Goal: Check status: Check status

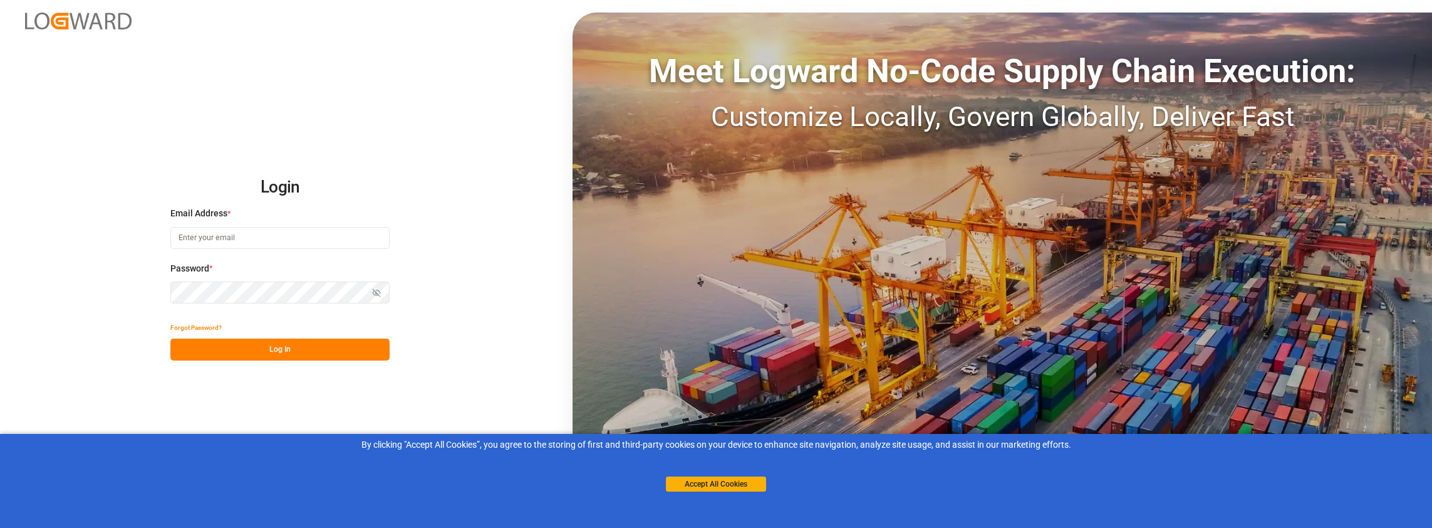
click at [259, 237] on input at bounding box center [279, 238] width 219 height 22
click at [233, 345] on button "Log In" at bounding box center [279, 349] width 219 height 22
click at [253, 351] on button "Log In" at bounding box center [279, 349] width 219 height 22
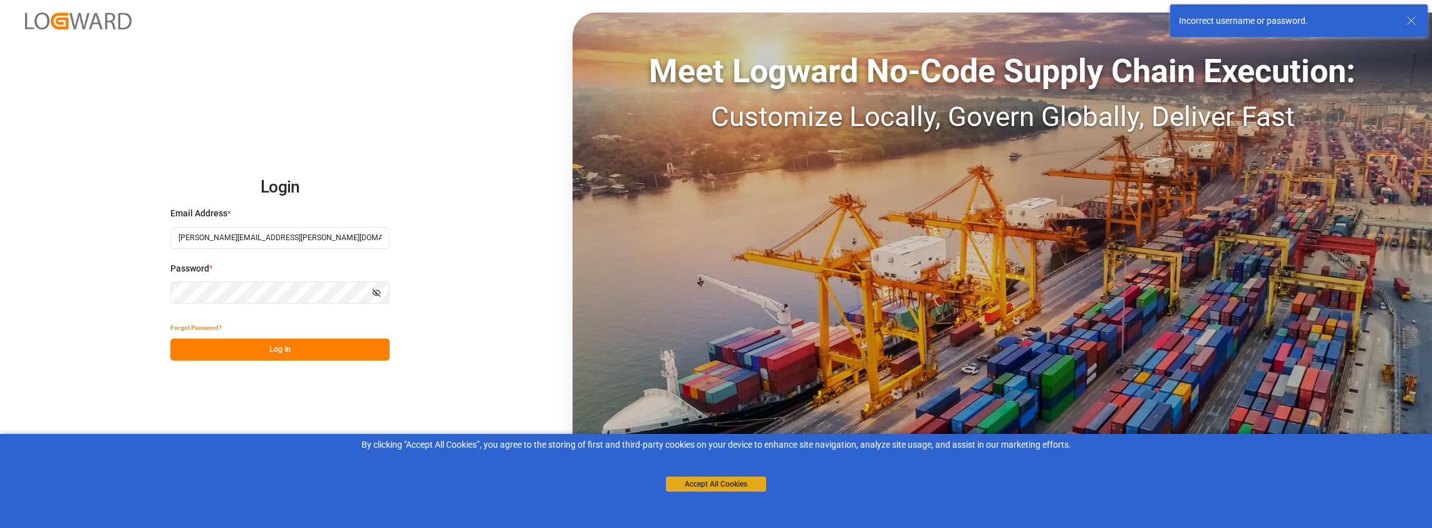
click at [704, 481] on button "Accept All Cookies" at bounding box center [716, 483] width 100 height 15
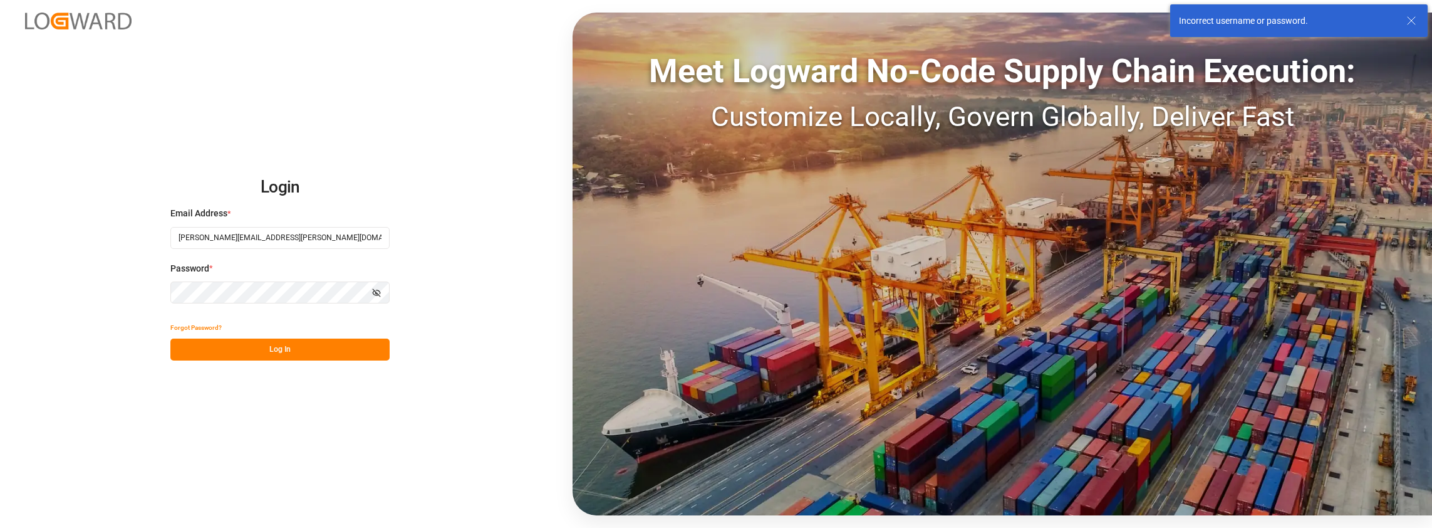
click at [247, 344] on button "Log In" at bounding box center [279, 349] width 219 height 22
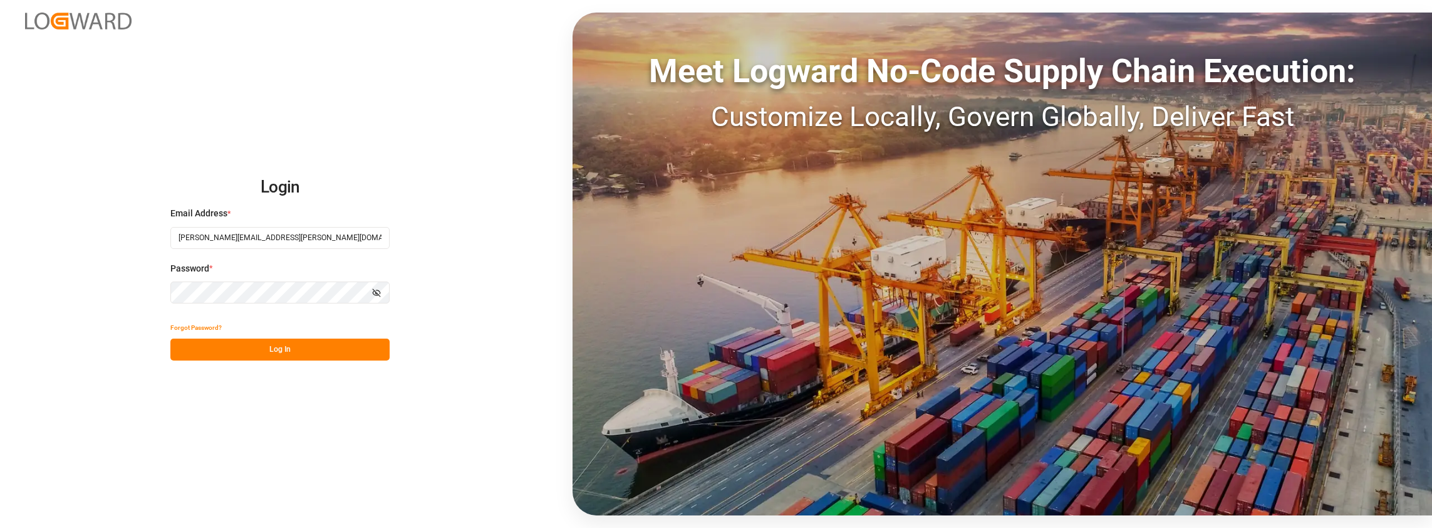
drag, startPoint x: 269, startPoint y: 240, endPoint x: 231, endPoint y: 234, distance: 39.3
click at [231, 234] on input "[PERSON_NAME][EMAIL_ADDRESS][PERSON_NAME][DOMAIN_NAME]" at bounding box center [279, 238] width 219 height 22
type input "[PERSON_NAME][EMAIL_ADDRESS][PERSON_NAME][DOMAIN_NAME]"
click at [328, 348] on button "Log In" at bounding box center [279, 349] width 219 height 22
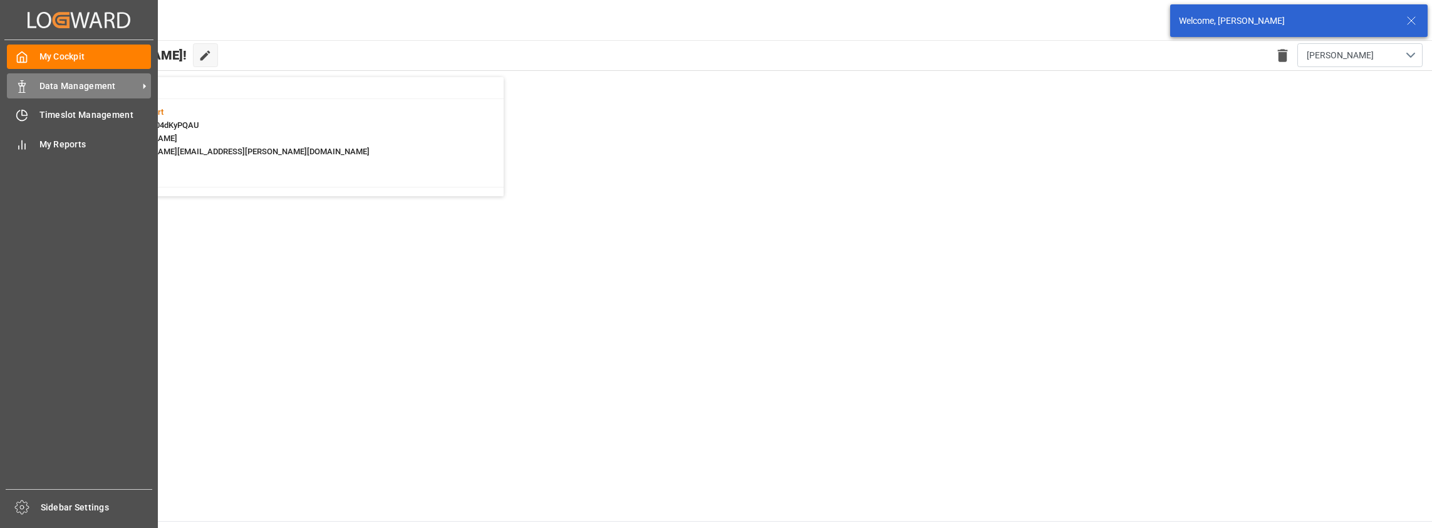
click at [80, 87] on span "Data Management" at bounding box center [88, 86] width 99 height 13
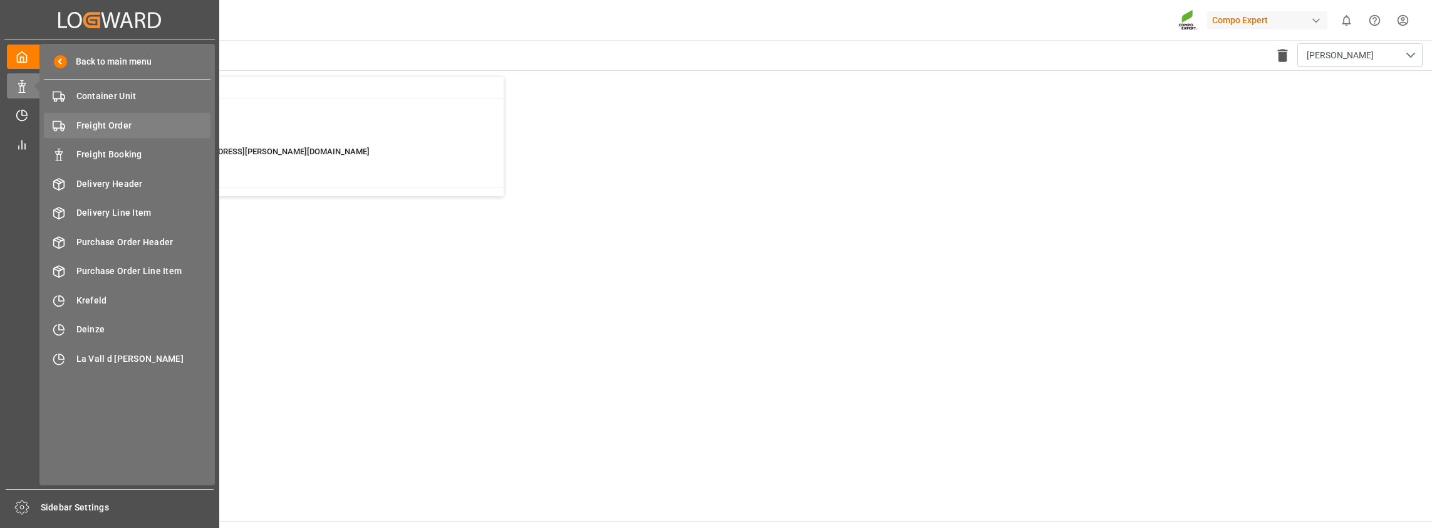
click at [98, 127] on span "Freight Order" at bounding box center [143, 125] width 135 height 13
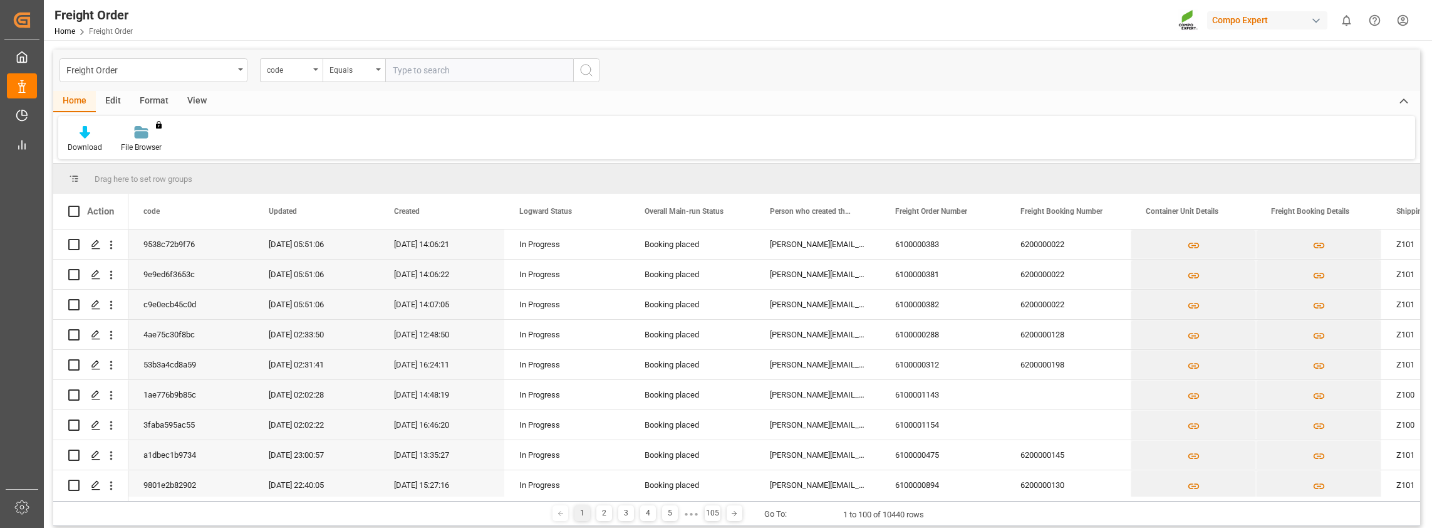
click at [142, 100] on div "Format" at bounding box center [154, 101] width 48 height 21
click at [115, 100] on div "Edit" at bounding box center [113, 101] width 34 height 21
click at [143, 100] on div "Format" at bounding box center [154, 101] width 48 height 21
click at [192, 99] on div "View" at bounding box center [197, 101] width 38 height 21
click at [148, 143] on div "Standard Templates" at bounding box center [142, 147] width 63 height 11
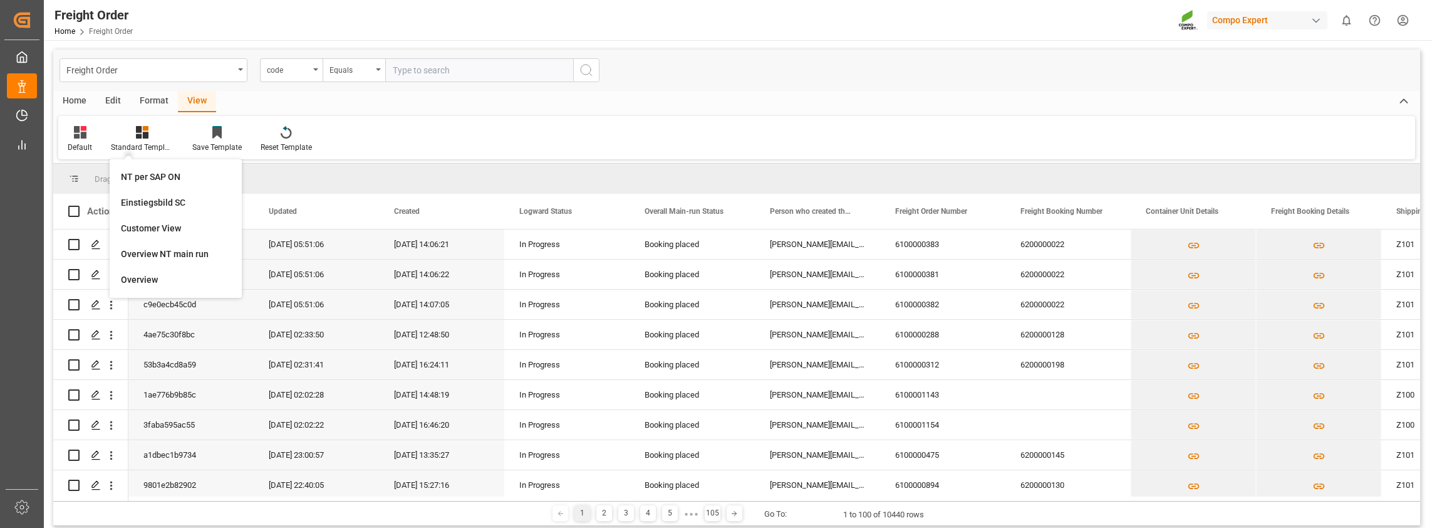
click at [321, 173] on div "Drag here to set row groups" at bounding box center [736, 179] width 1367 height 30
click at [145, 137] on icon at bounding box center [142, 132] width 13 height 13
click at [114, 103] on div "Edit" at bounding box center [113, 101] width 34 height 21
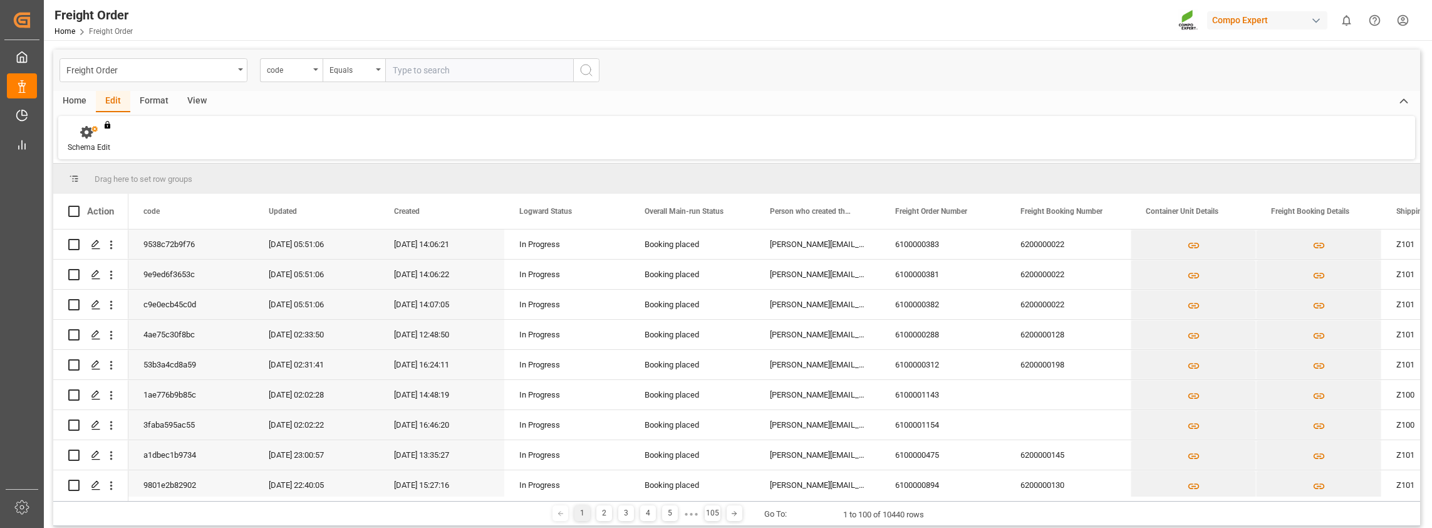
click at [160, 100] on div "Format" at bounding box center [154, 101] width 48 height 21
click at [76, 103] on div "Home" at bounding box center [74, 101] width 43 height 21
click at [190, 100] on div "View" at bounding box center [197, 101] width 38 height 21
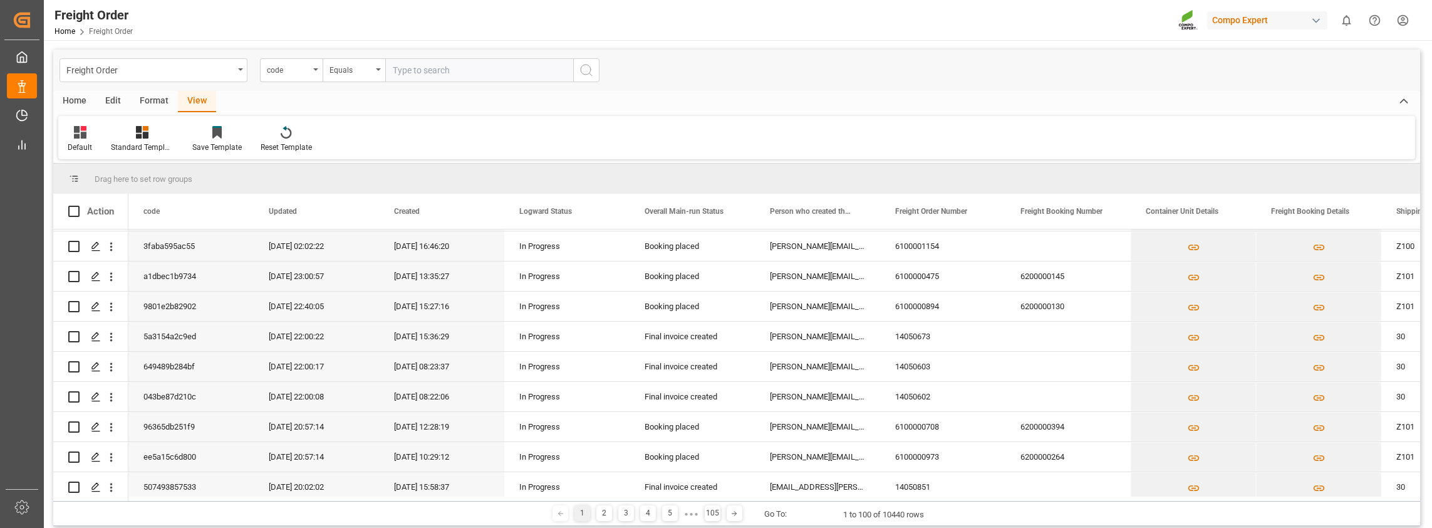
scroll to position [188, 0]
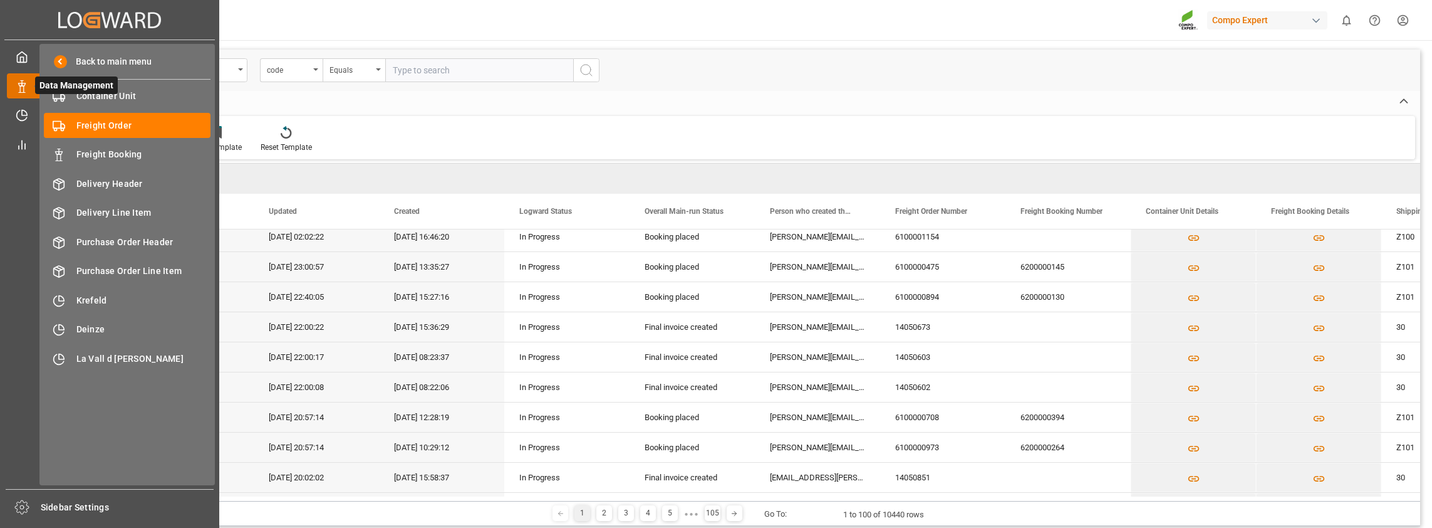
click at [31, 84] on icon at bounding box center [37, 86] width 26 height 26
click at [101, 155] on span "Freight Booking" at bounding box center [143, 154] width 135 height 13
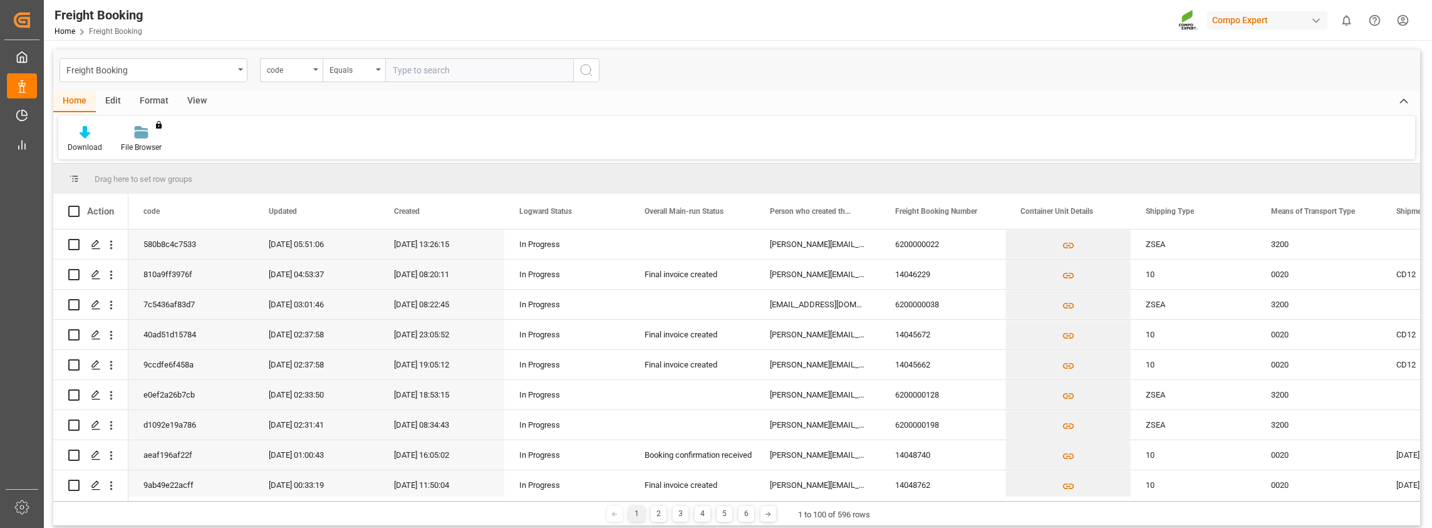
click at [145, 102] on div "Format" at bounding box center [154, 101] width 48 height 21
click at [201, 102] on div "View" at bounding box center [197, 101] width 38 height 21
click at [146, 127] on icon at bounding box center [146, 128] width 6 height 5
click at [137, 175] on div "Overview Countries" at bounding box center [176, 176] width 110 height 13
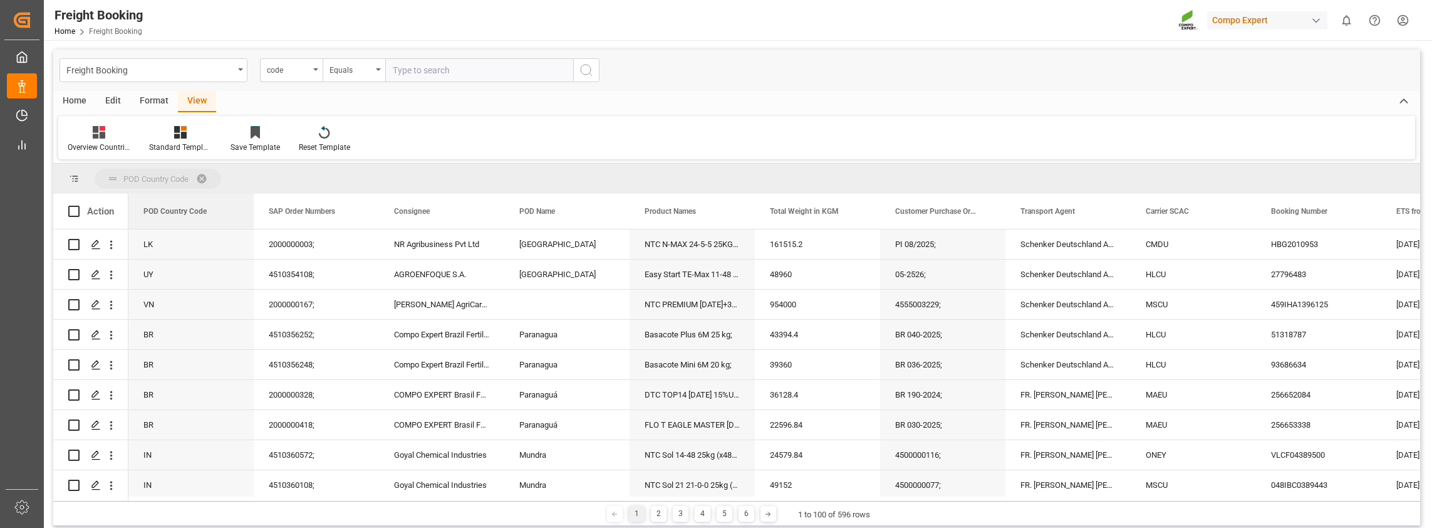
drag, startPoint x: 174, startPoint y: 208, endPoint x: 138, endPoint y: 176, distance: 48.4
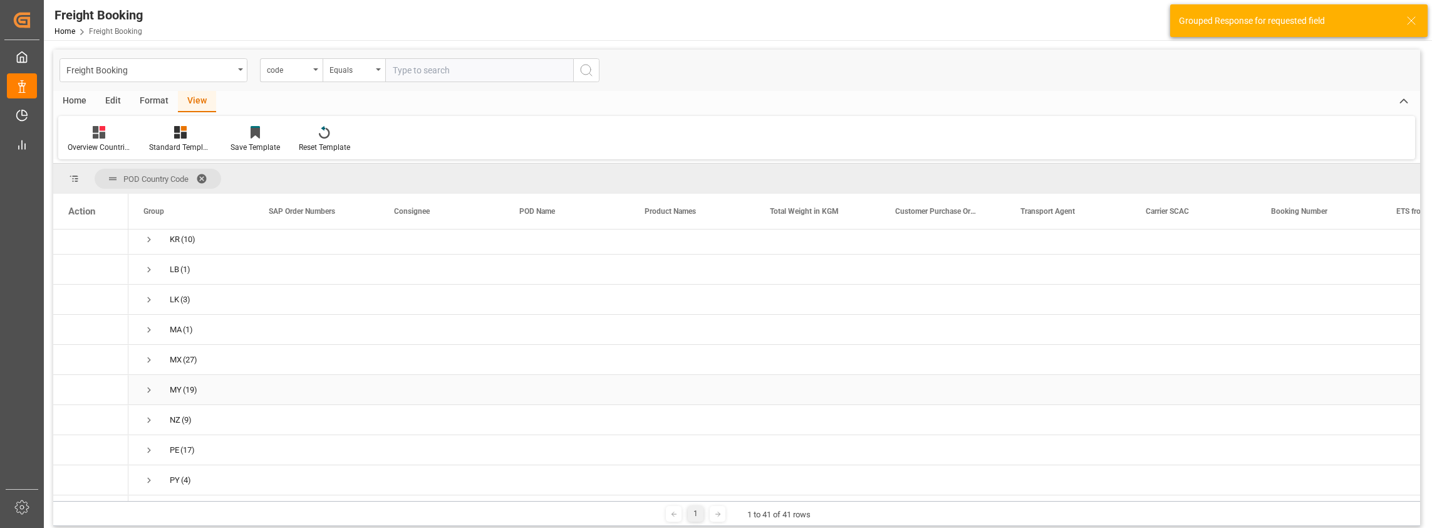
scroll to position [627, 0]
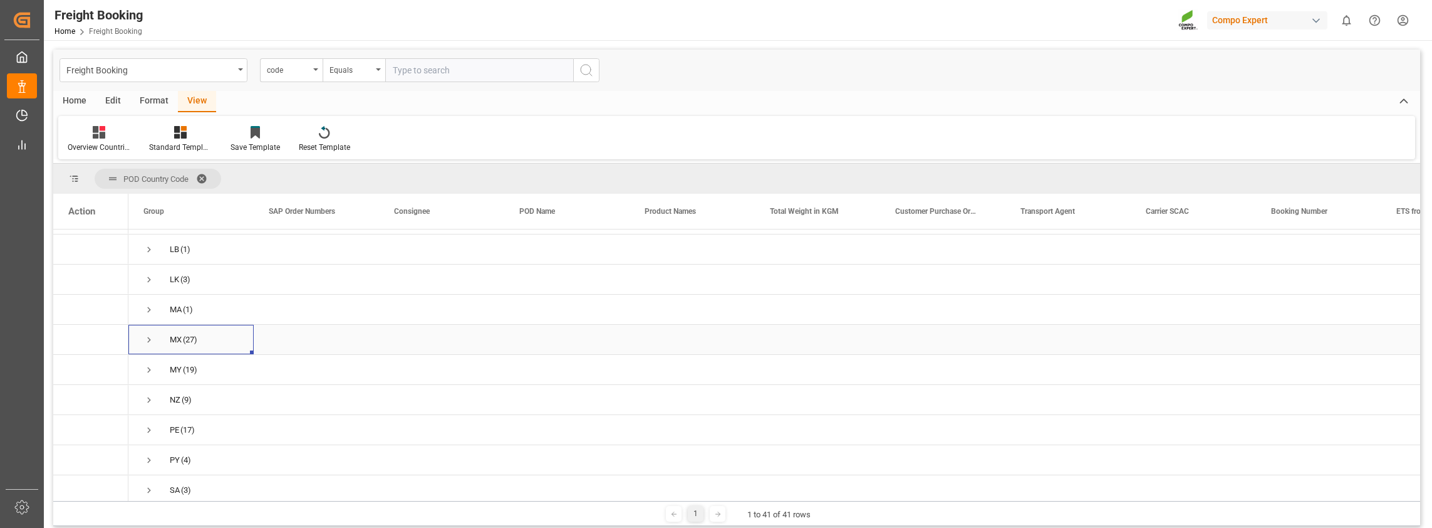
click at [165, 336] on span "MX (27)" at bounding box center [190, 339] width 95 height 28
click at [149, 338] on span "Press SPACE to select this row." at bounding box center [148, 339] width 11 height 11
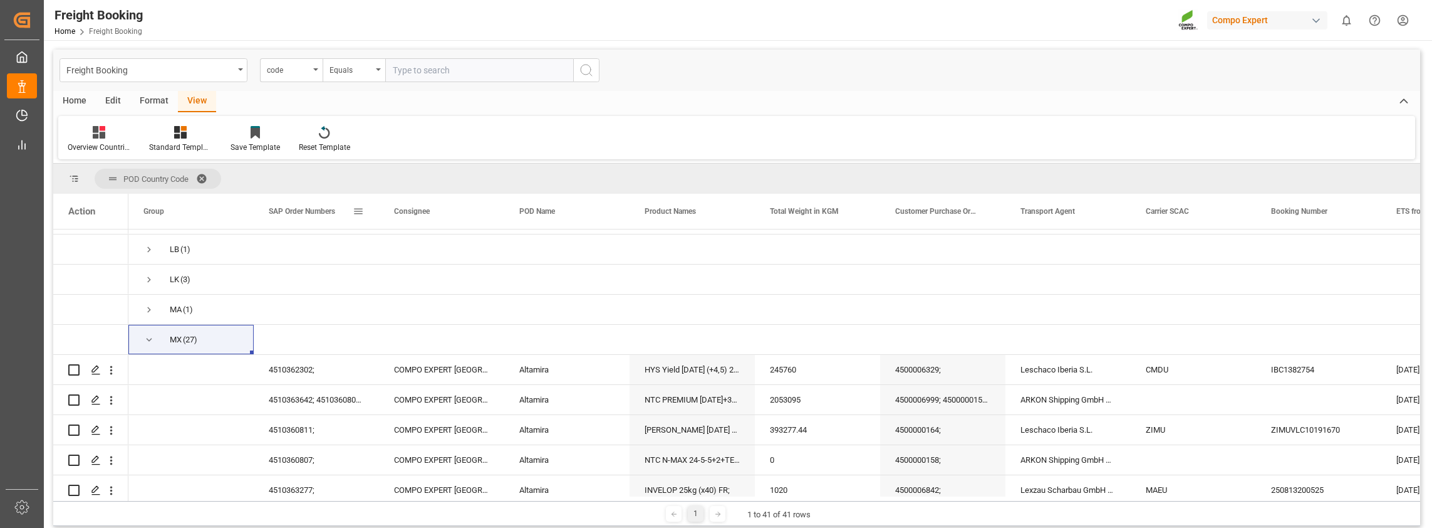
click at [361, 208] on span at bounding box center [358, 211] width 11 height 11
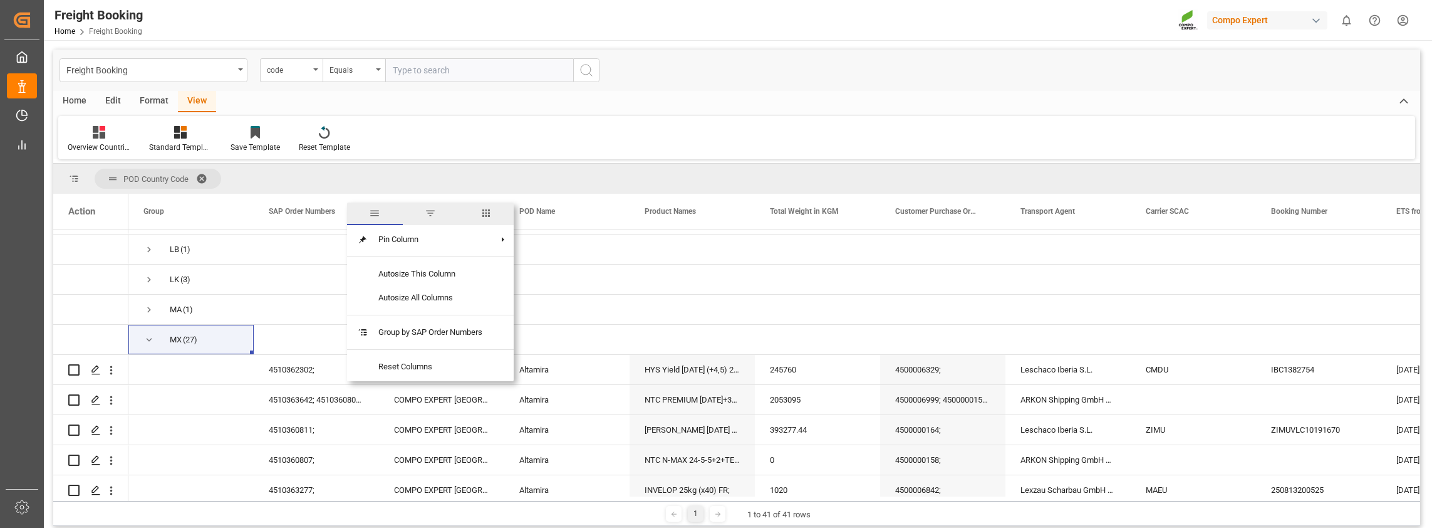
click at [432, 209] on span "filter" at bounding box center [430, 212] width 11 height 11
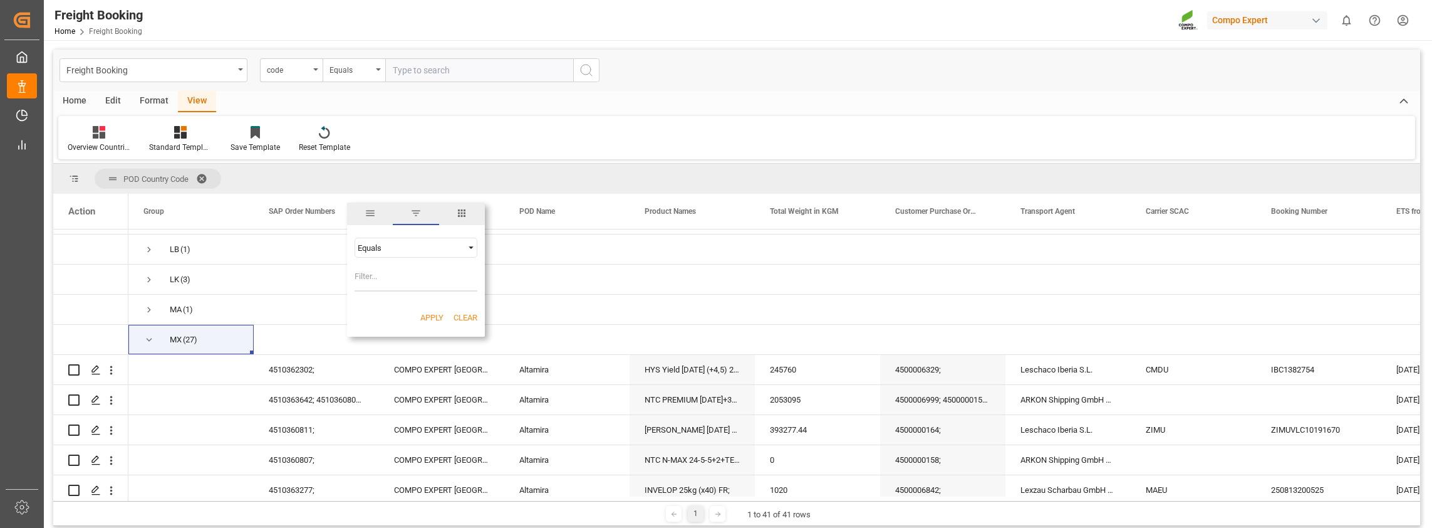
click at [403, 247] on div "Equals" at bounding box center [410, 247] width 105 height 9
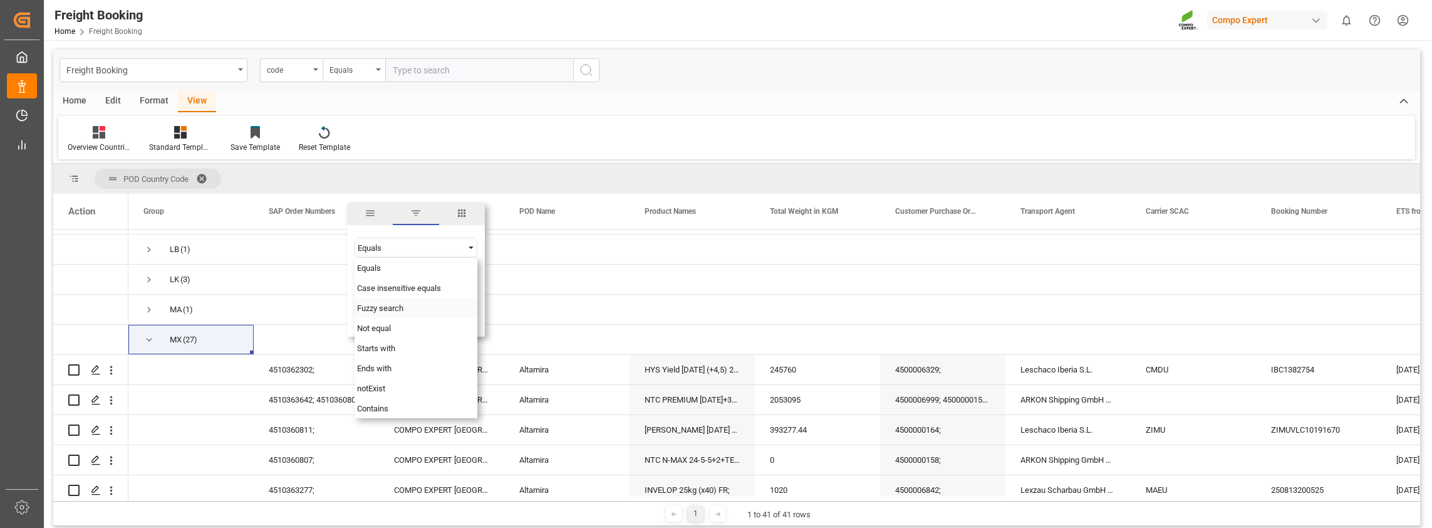
click at [383, 307] on span "Fuzzy search" at bounding box center [380, 307] width 46 height 9
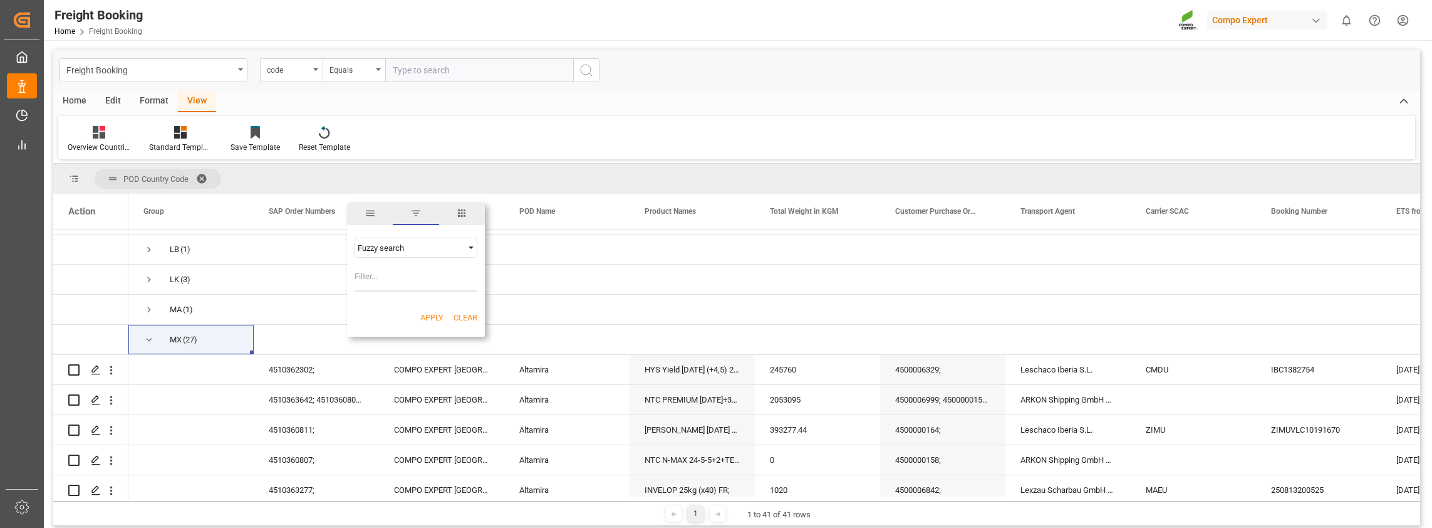
click at [400, 276] on input "Filter Value" at bounding box center [416, 278] width 123 height 25
paste input "2000000244"
type input "2000000244"
click at [427, 313] on button "Apply" at bounding box center [431, 317] width 23 height 13
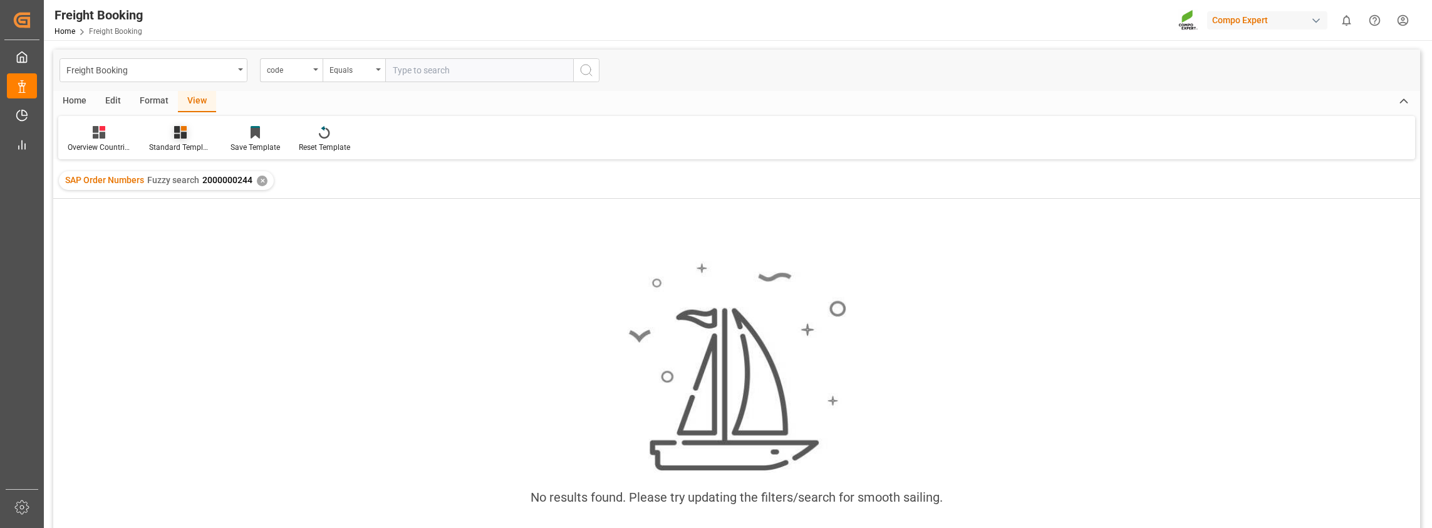
click at [183, 142] on div "Standard Templates" at bounding box center [180, 147] width 63 height 11
click at [181, 175] on div "Overview Countries" at bounding box center [214, 176] width 110 height 13
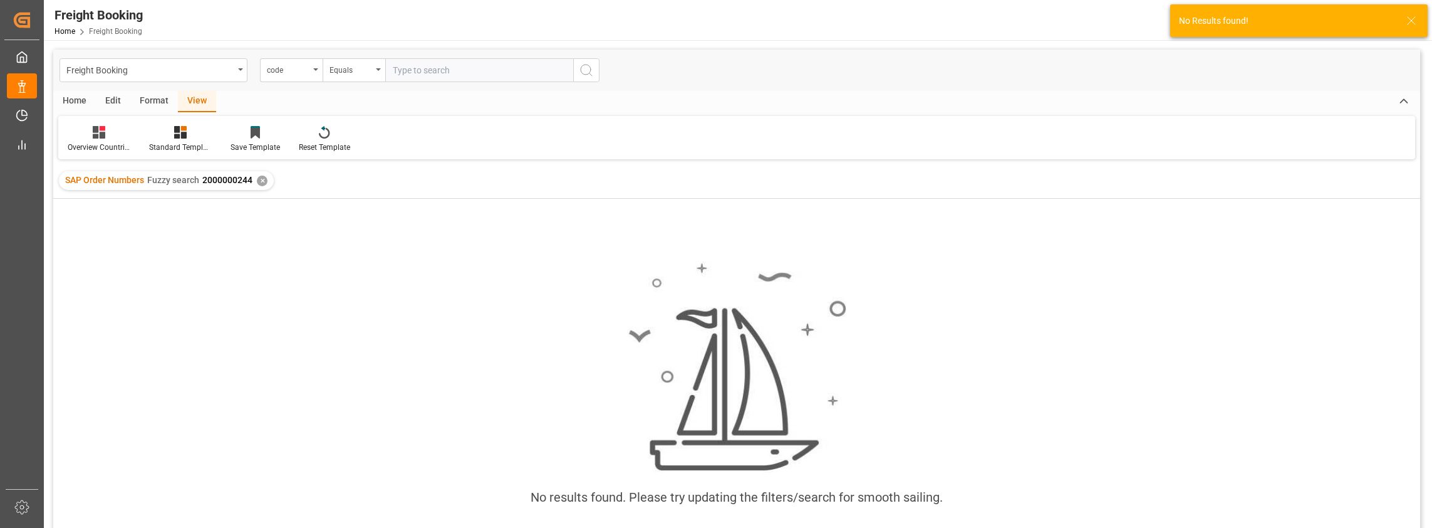
click at [257, 179] on div "✕" at bounding box center [262, 180] width 11 height 11
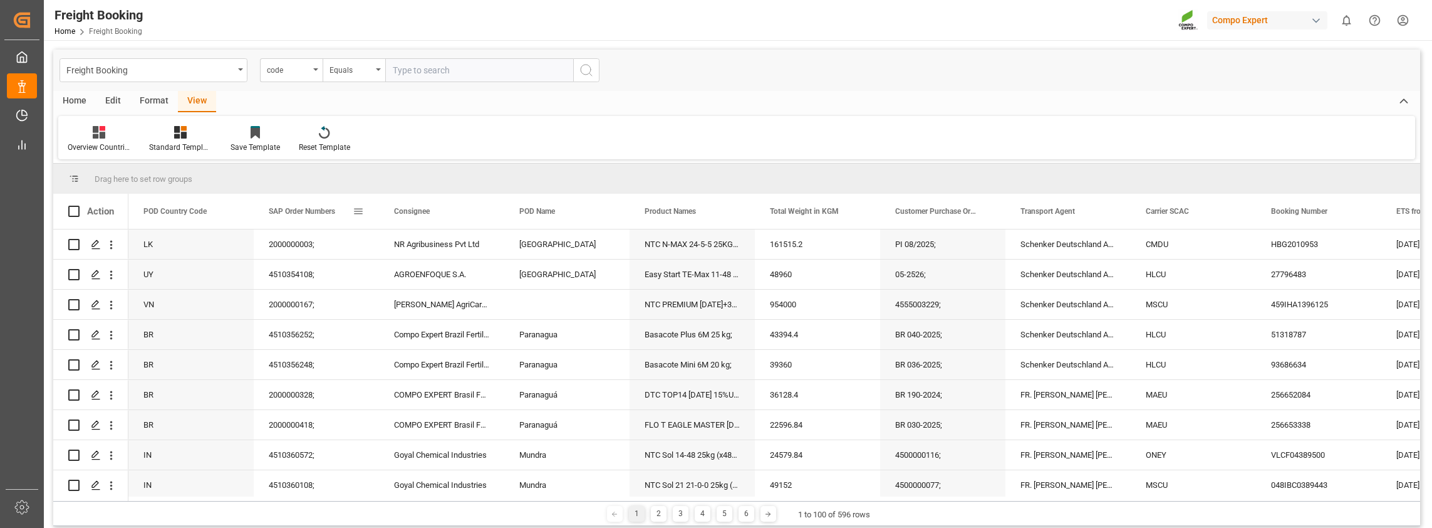
click at [360, 209] on span at bounding box center [358, 211] width 11 height 11
click at [383, 237] on div "Equals AND OR Equals" at bounding box center [416, 264] width 138 height 74
click at [383, 246] on div "Equals" at bounding box center [410, 247] width 105 height 9
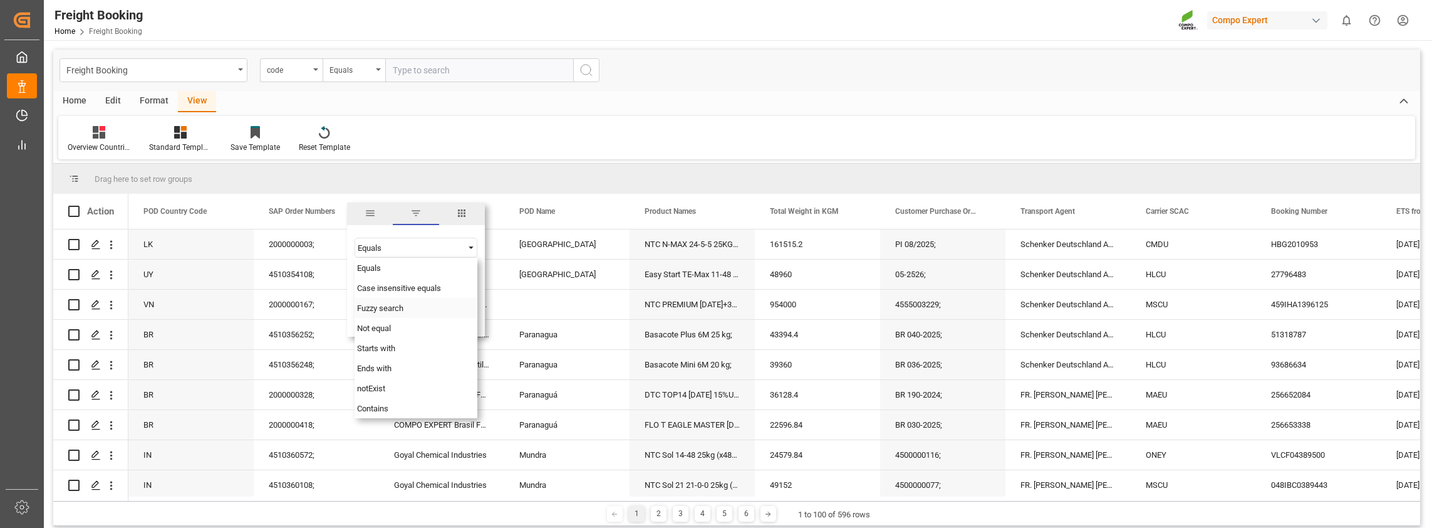
click at [373, 310] on span "Fuzzy search" at bounding box center [380, 307] width 46 height 9
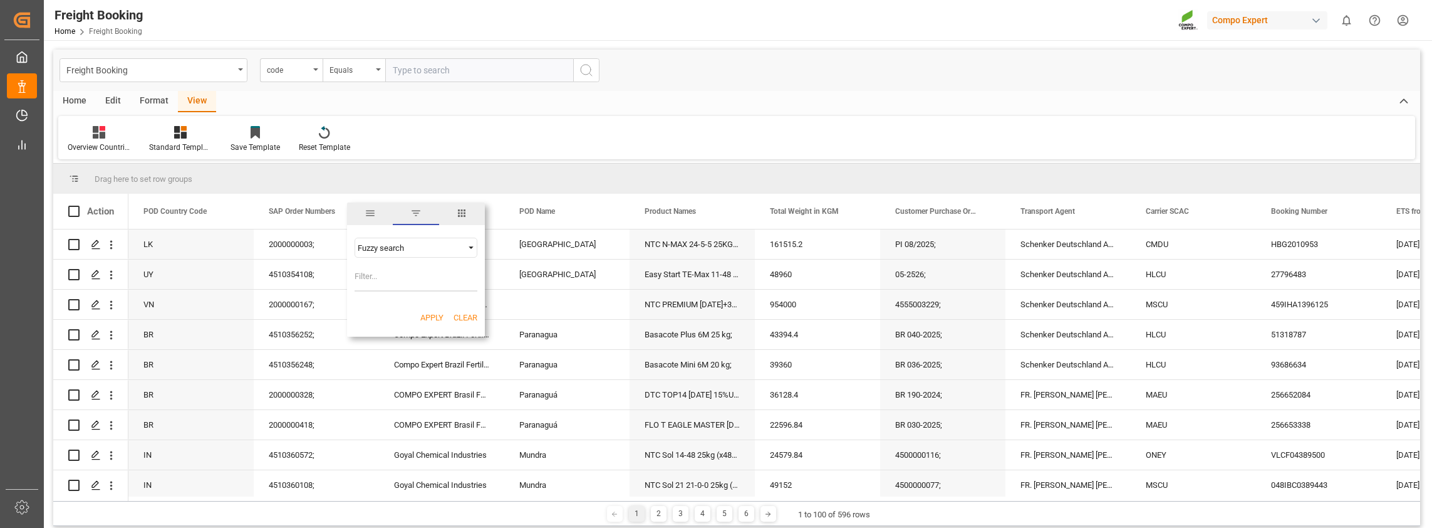
click at [380, 279] on input "Filter Value" at bounding box center [416, 278] width 123 height 25
paste input "2000000244"
type input "2000000244"
click at [430, 316] on button "Apply" at bounding box center [431, 317] width 23 height 13
